Goal: Book appointment/travel/reservation

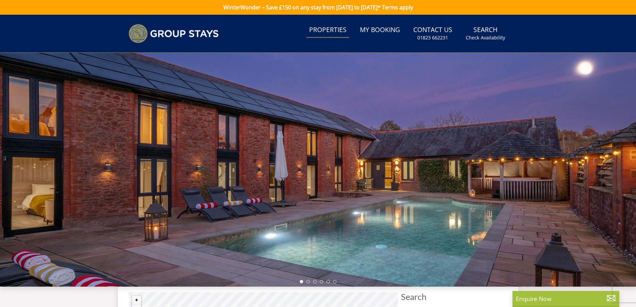
click at [330, 27] on link "Properties" at bounding box center [328, 30] width 43 height 15
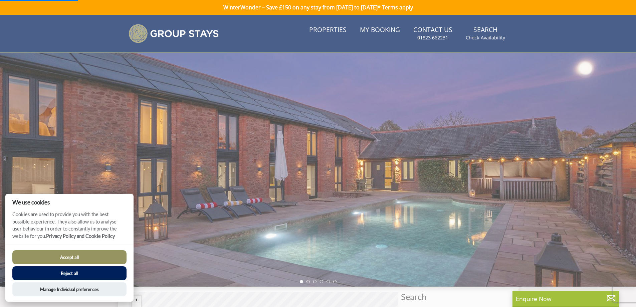
click at [58, 275] on button "Reject all" at bounding box center [69, 273] width 114 height 14
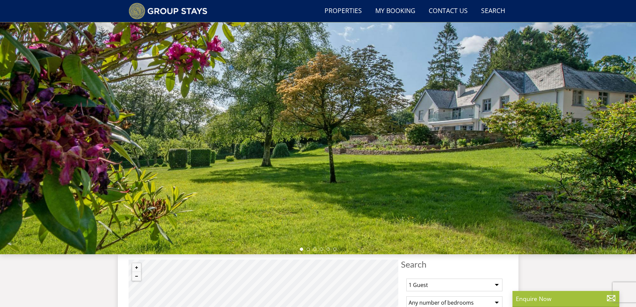
scroll to position [162, 0]
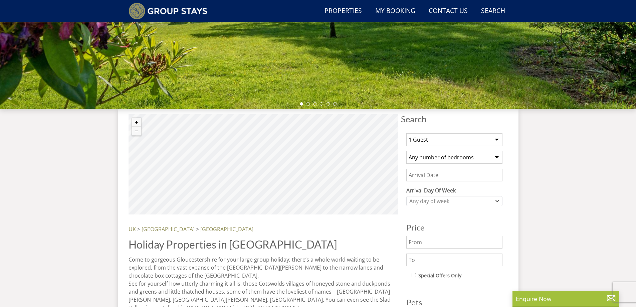
click at [498, 139] on select "1 Guest 2 Guests 3 Guests 4 Guests 5 Guests 6 Guests 7 Guests 8 Guests 9 Guests…" at bounding box center [455, 139] width 96 height 13
select select "21"
click at [407, 133] on select "1 Guest 2 Guests 3 Guests 4 Guests 5 Guests 6 Guests 7 Guests 8 Guests 9 Guests…" at bounding box center [455, 139] width 96 height 13
click at [452, 177] on input "Date" at bounding box center [455, 175] width 96 height 13
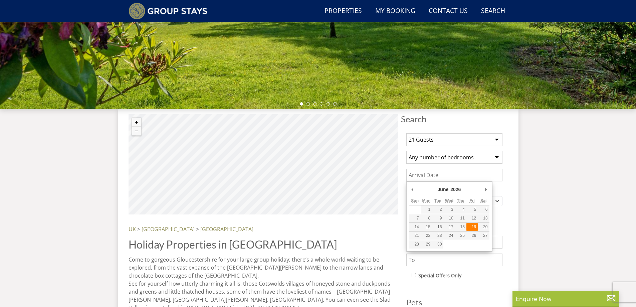
type input "[DATE]"
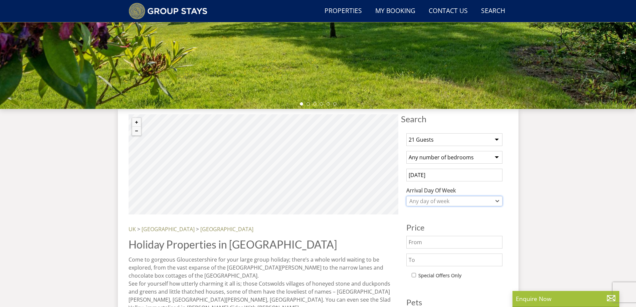
click at [497, 200] on icon "Combobox" at bounding box center [498, 201] width 4 height 4
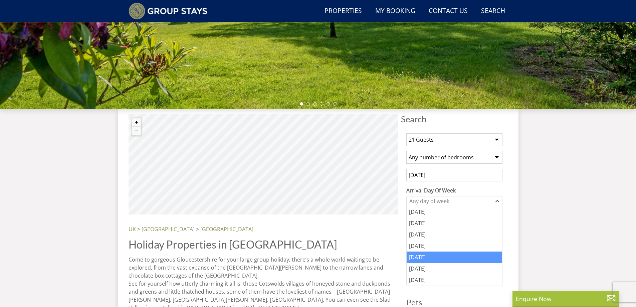
click at [424, 259] on div "[DATE]" at bounding box center [455, 257] width 96 height 11
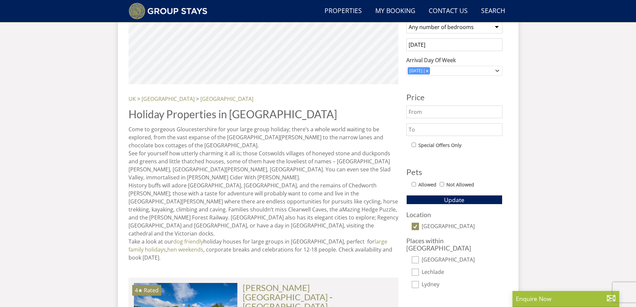
scroll to position [296, 0]
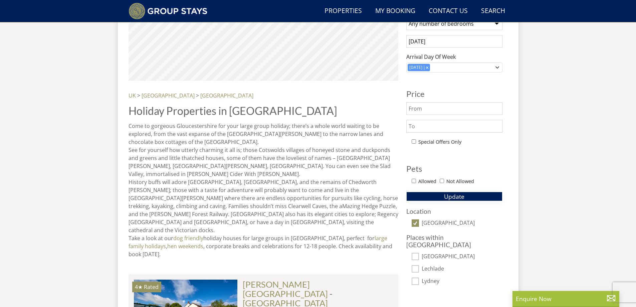
click at [444, 196] on span "Update" at bounding box center [454, 196] width 20 height 8
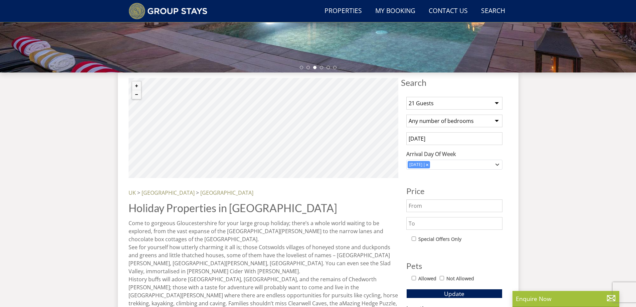
scroll to position [164, 0]
